Goal: Browse casually

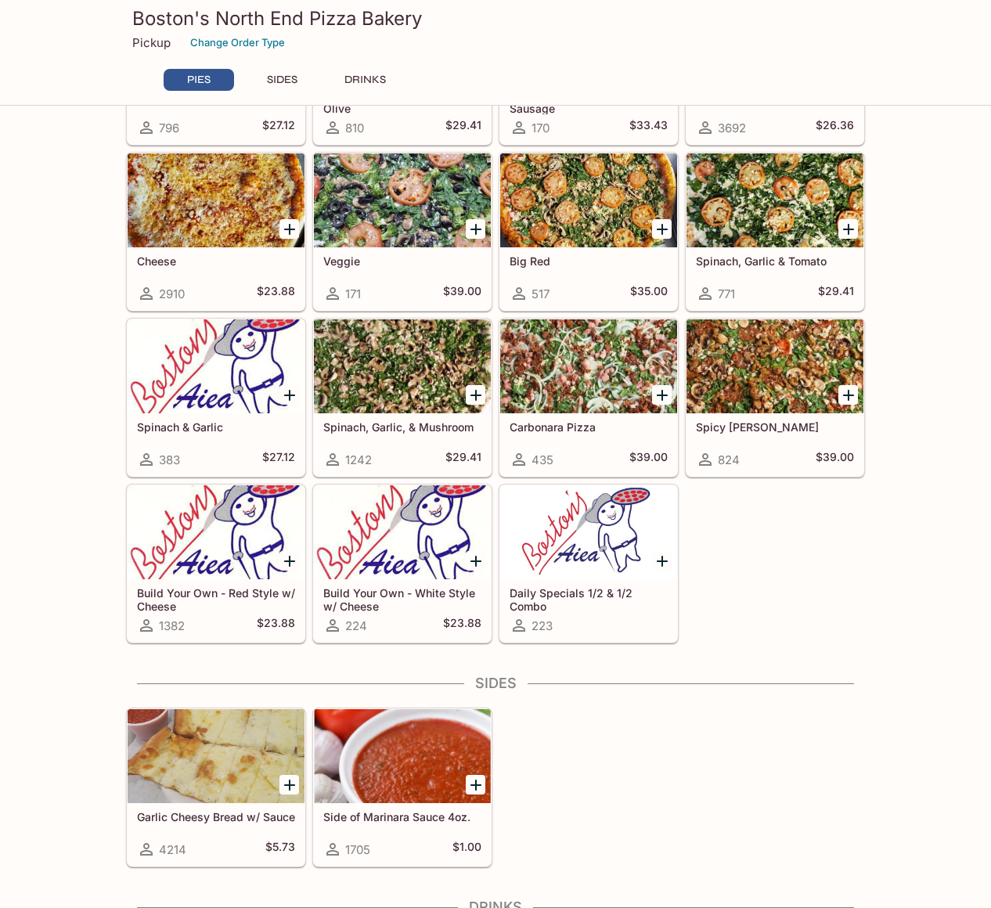
scroll to position [316, 0]
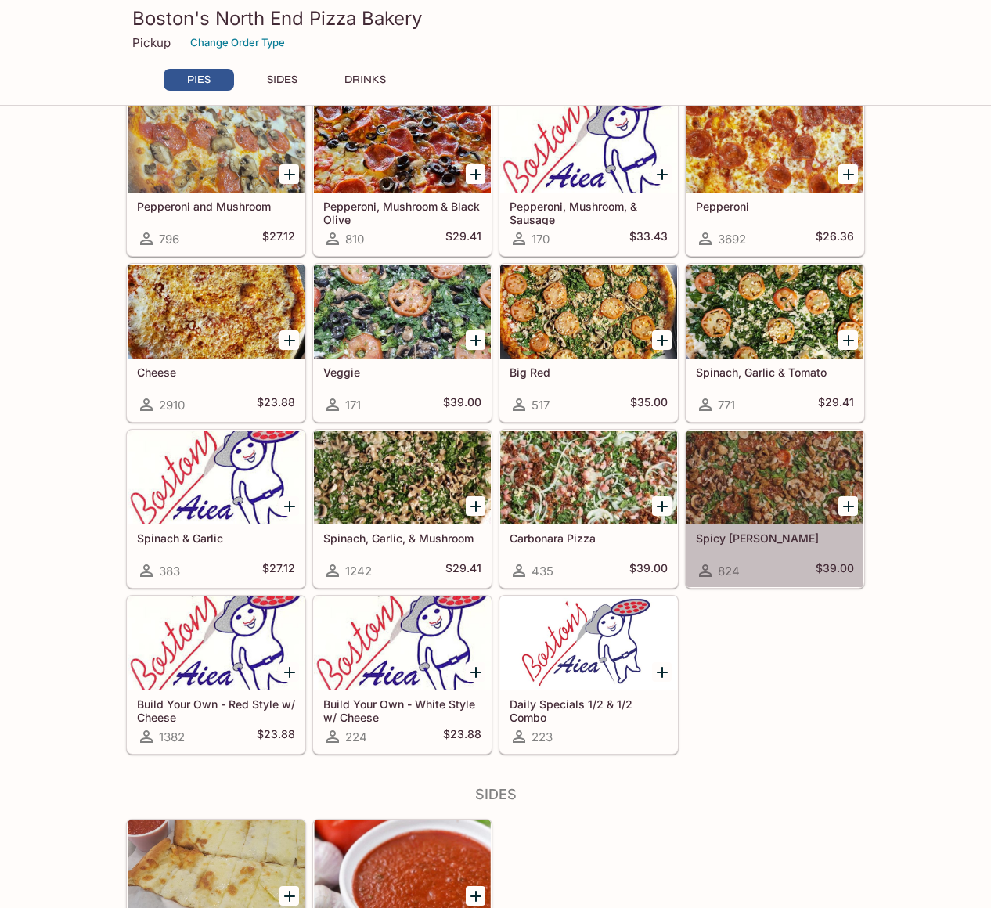
click at [821, 542] on h5 "Spicy [PERSON_NAME]" at bounding box center [775, 537] width 158 height 13
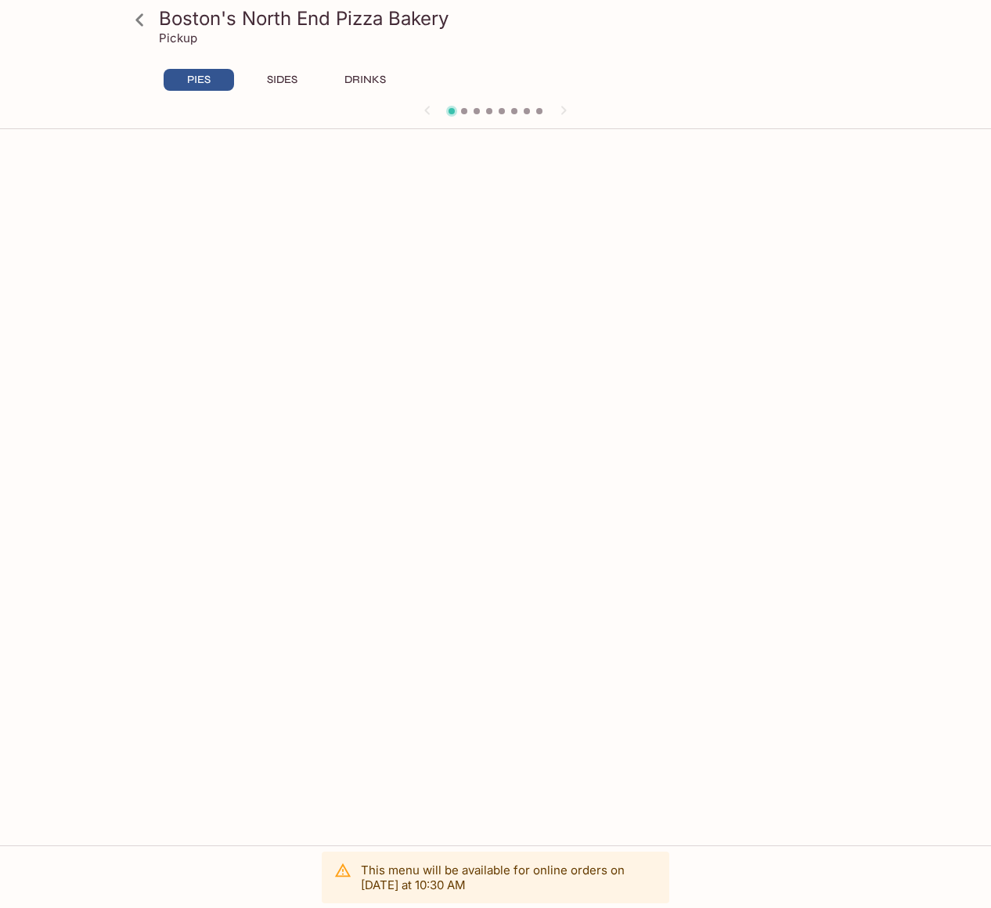
scroll to position [135, 0]
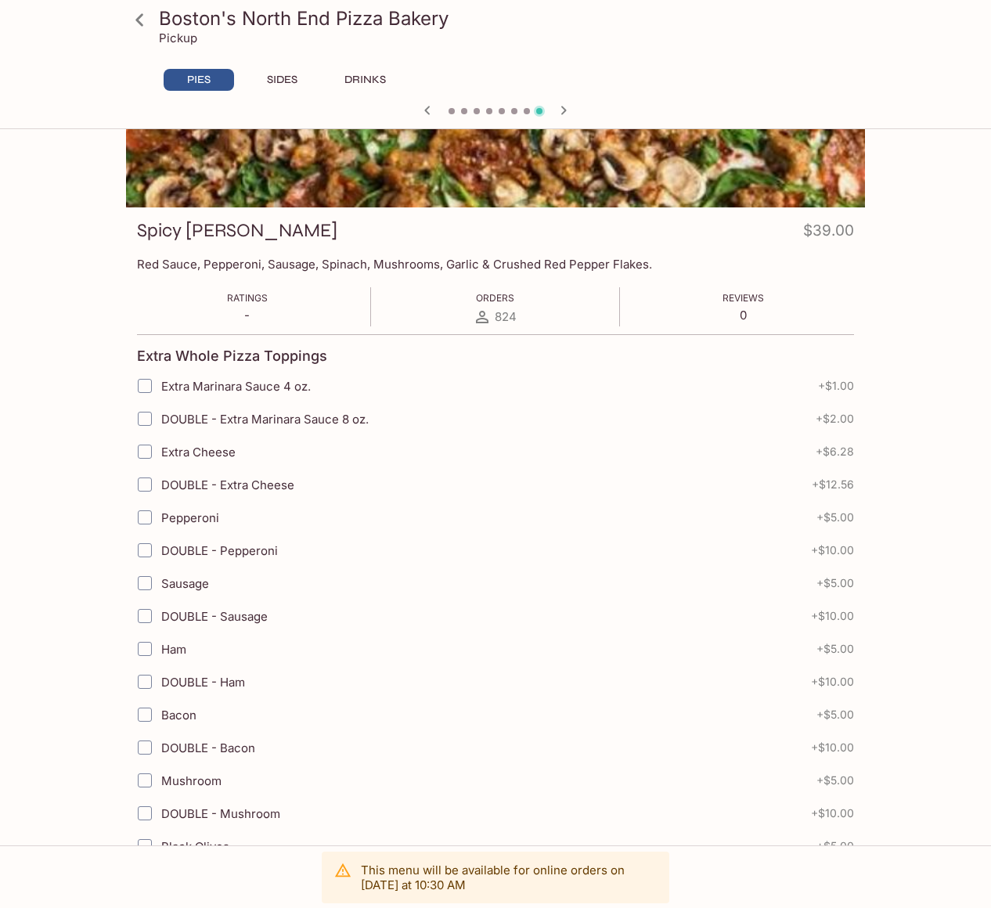
click at [146, 23] on icon at bounding box center [139, 19] width 27 height 27
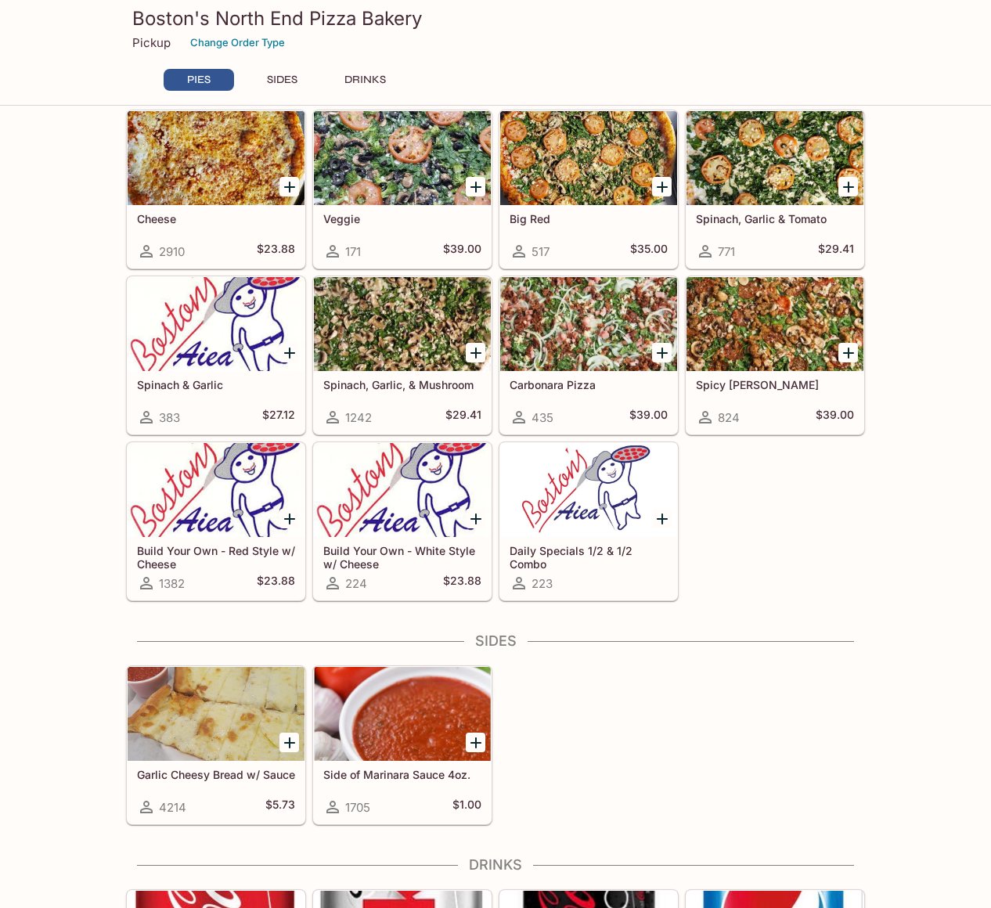
scroll to position [78, 0]
